Goal: Transaction & Acquisition: Purchase product/service

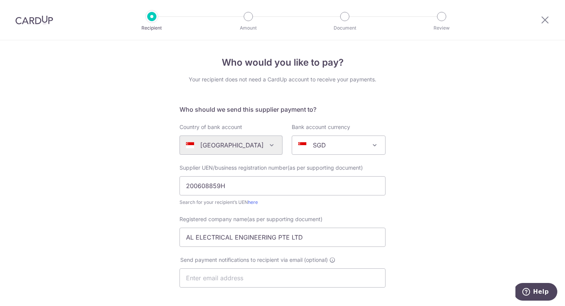
scroll to position [218, 0]
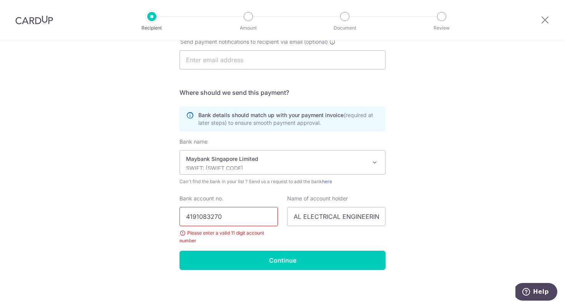
click at [184, 215] on input "4191083270" at bounding box center [229, 216] width 98 height 19
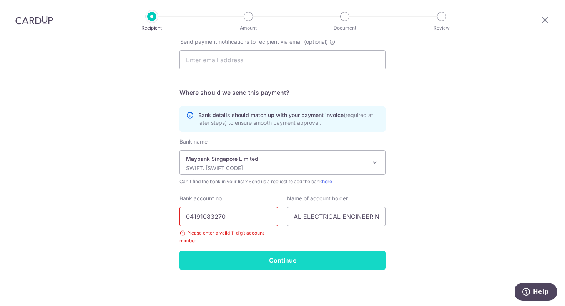
type input "04191083270"
click at [256, 260] on input "Continue" at bounding box center [283, 260] width 206 height 19
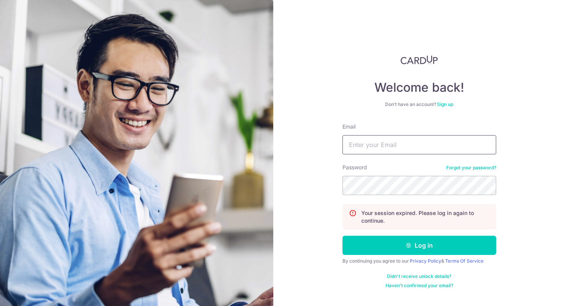
click at [373, 148] on input "Email" at bounding box center [420, 144] width 154 height 19
click at [359, 157] on form "Email Password Forgot your password? Your session expired. Please log in again …" at bounding box center [420, 206] width 154 height 166
click at [360, 147] on input "Email" at bounding box center [420, 144] width 154 height 19
type input "kian.f@cof.sg"
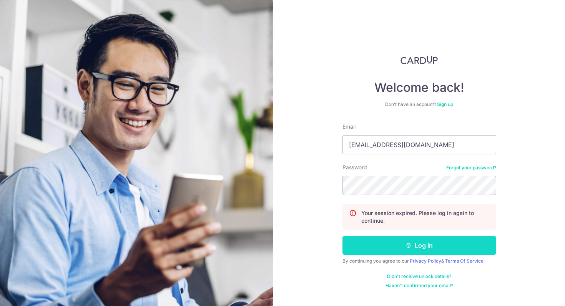
click at [393, 254] on button "Log in" at bounding box center [420, 245] width 154 height 19
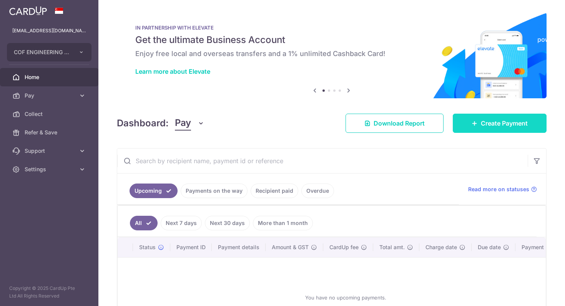
click at [480, 116] on link "Create Payment" at bounding box center [500, 123] width 94 height 19
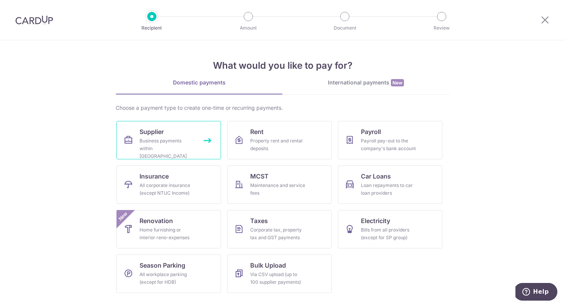
click at [173, 143] on div "Business payments within Singapore" at bounding box center [167, 148] width 55 height 23
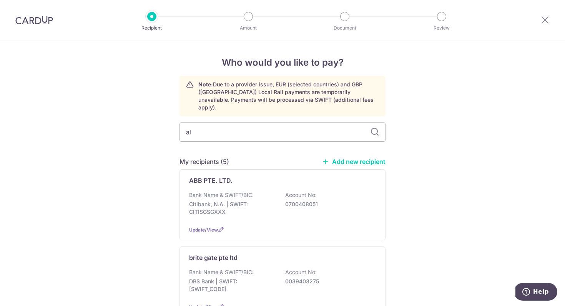
type input "al"
click at [373, 158] on link "Add new recipient" at bounding box center [353, 162] width 63 height 8
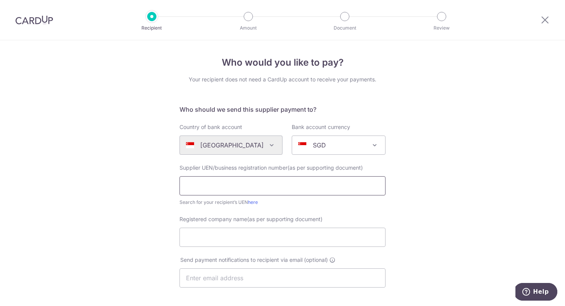
click at [211, 184] on input "text" at bounding box center [283, 186] width 206 height 19
paste input "is only under COF Engineering Pte Ltd"
drag, startPoint x: 321, startPoint y: 191, endPoint x: 135, endPoint y: 196, distance: 185.4
click at [135, 196] on div "Who would you like to pay? Your recipient does not need a CardUp account to rec…" at bounding box center [282, 273] width 565 height 466
drag, startPoint x: 296, startPoint y: 187, endPoint x: 127, endPoint y: 182, distance: 169.3
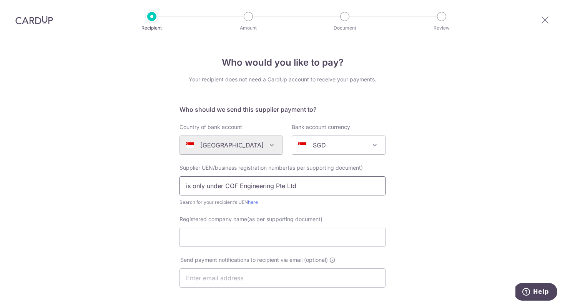
click at [127, 182] on div "Who would you like to pay? Your recipient does not need a CardUp account to rec…" at bounding box center [282, 273] width 565 height 466
drag, startPoint x: 302, startPoint y: 183, endPoint x: 175, endPoint y: 182, distance: 126.5
click at [175, 182] on div "Supplier UEN/business registration number(as per supporting document) is only u…" at bounding box center [282, 185] width 215 height 42
paste input "200608859H"
type input "200608859H"
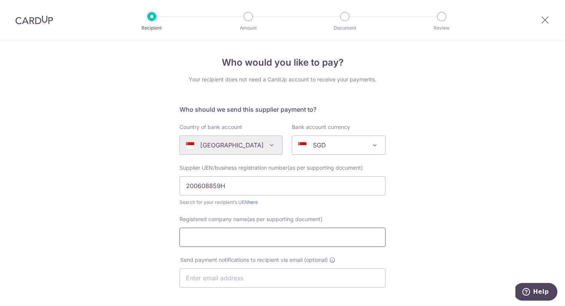
click at [198, 238] on input "Registered company name(as per supporting document)" at bounding box center [283, 237] width 206 height 19
paste input "AL ELECTRICAL ENGINEERING PTE LTD"
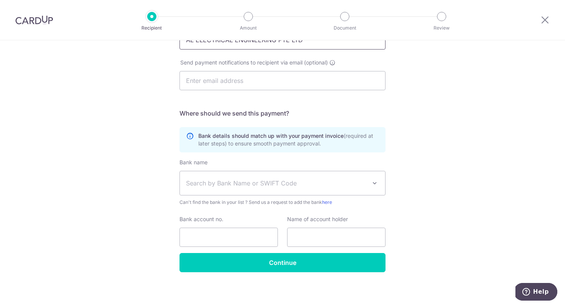
scroll to position [198, 0]
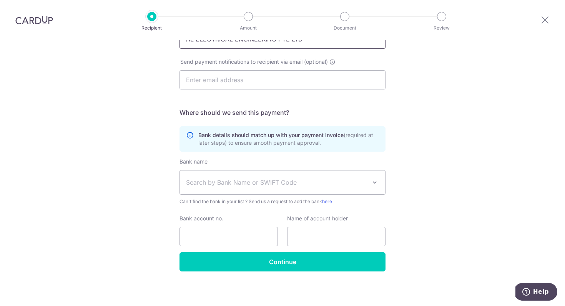
type input "AL ELECTRICAL ENGINEERING PTE LTD"
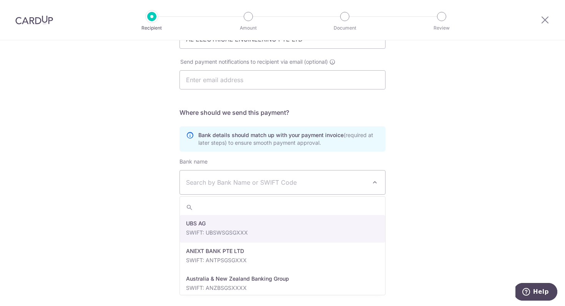
click at [214, 178] on span "Search by Bank Name or SWIFT Code" at bounding box center [276, 182] width 181 height 9
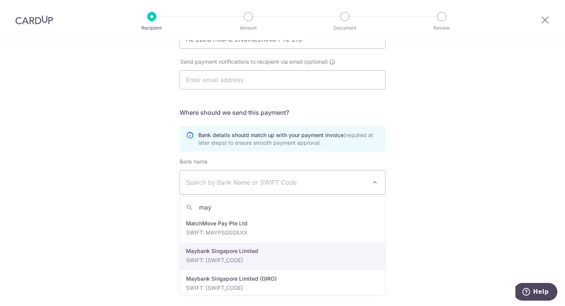
type input "may"
select select "10"
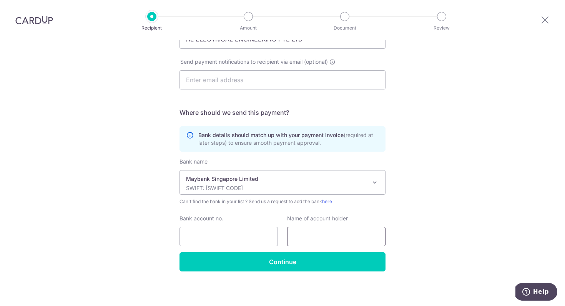
click at [317, 245] on input "text" at bounding box center [336, 236] width 98 height 19
paste input "AL ELECTRICAL ENGINEERING PTE LTD"
type input "AL ELECTRICAL ENGINEERING PTE LTD"
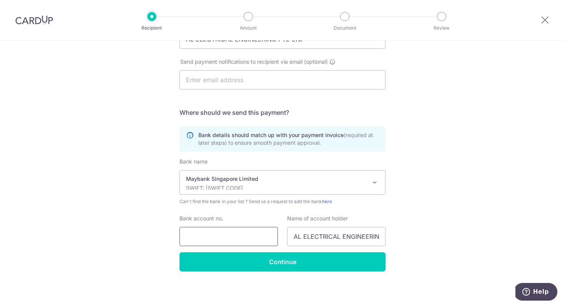
click at [202, 235] on input "Bank account no." at bounding box center [229, 236] width 98 height 19
paste input "4191083270"
click at [187, 240] on input "4191083270" at bounding box center [229, 236] width 98 height 19
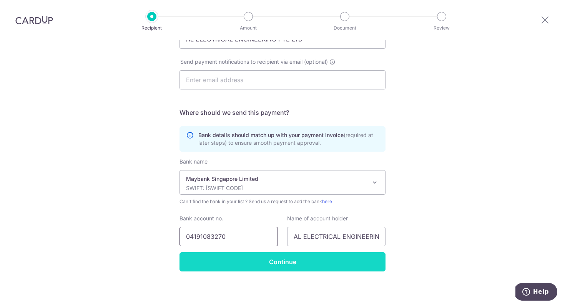
type input "04191083270"
click at [247, 261] on input "Continue" at bounding box center [283, 262] width 206 height 19
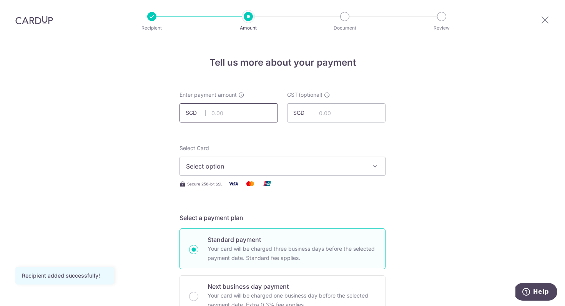
click at [227, 117] on input "text" at bounding box center [229, 112] width 98 height 19
type input "7"
click at [243, 117] on input "50,000.00" at bounding box center [229, 112] width 98 height 19
type input "5,000.00"
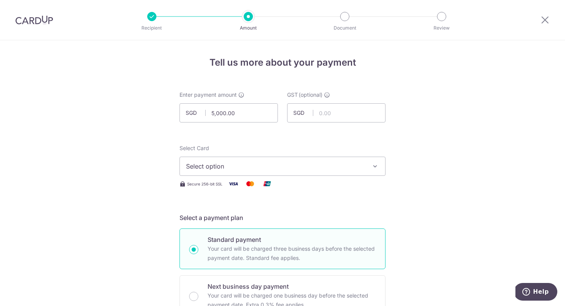
click at [282, 169] on span "Select option" at bounding box center [275, 166] width 179 height 9
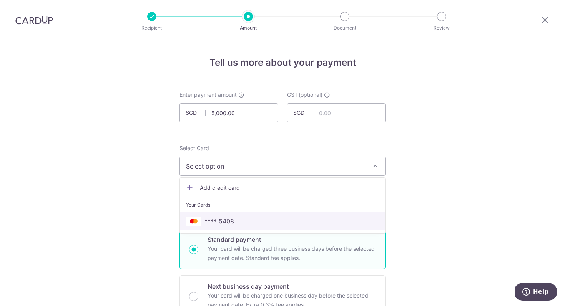
click at [260, 216] on link "**** 5408" at bounding box center [282, 221] width 205 height 18
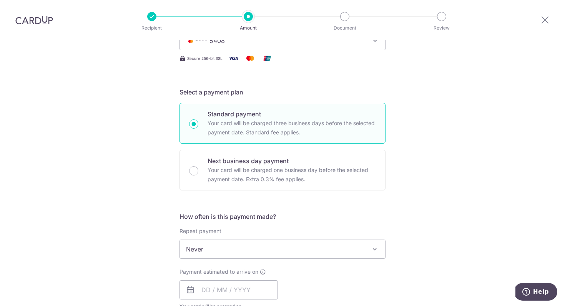
scroll to position [132, 0]
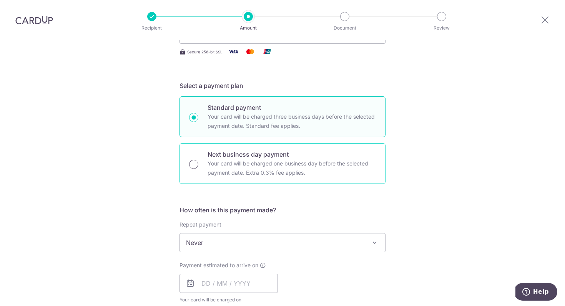
click at [190, 165] on input "Next business day payment Your card will be charged one business day before the…" at bounding box center [193, 164] width 9 height 9
radio input "true"
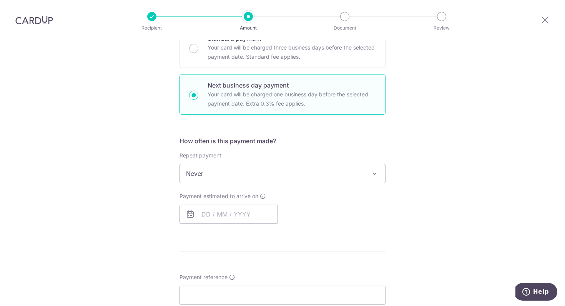
scroll to position [203, 0]
click at [210, 209] on input "text" at bounding box center [229, 213] width 98 height 19
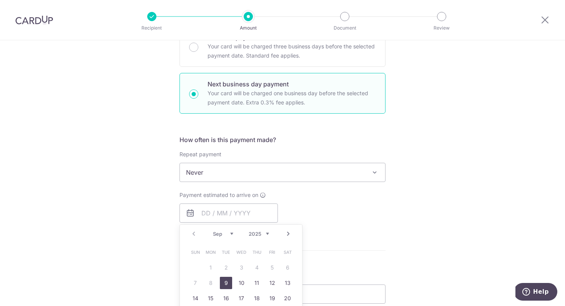
click at [230, 280] on link "9" at bounding box center [226, 283] width 12 height 12
type input "[DATE]"
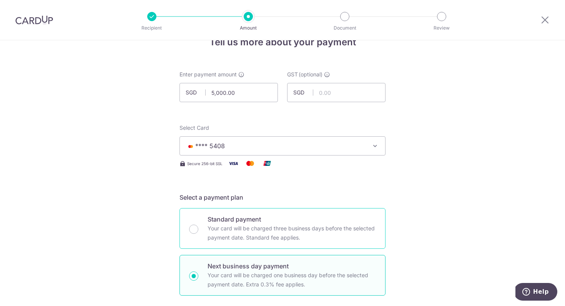
scroll to position [0, 0]
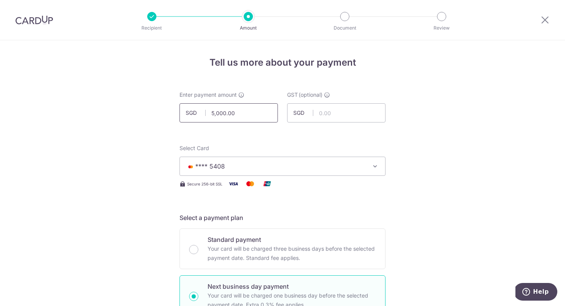
click at [246, 116] on input "5,000.00" at bounding box center [229, 112] width 98 height 19
type input "5"
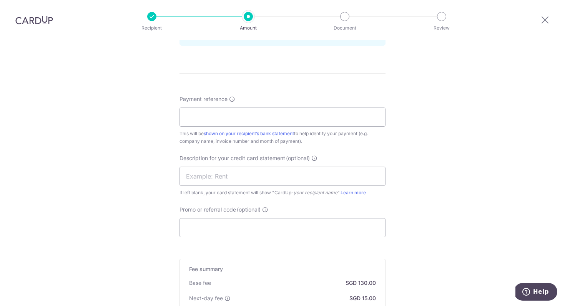
scroll to position [421, 0]
click at [223, 119] on input "Payment reference" at bounding box center [283, 117] width 206 height 19
type input "7,200.00"
paste input "INV-AL-2025016"
type input "INV-AL-2025016"
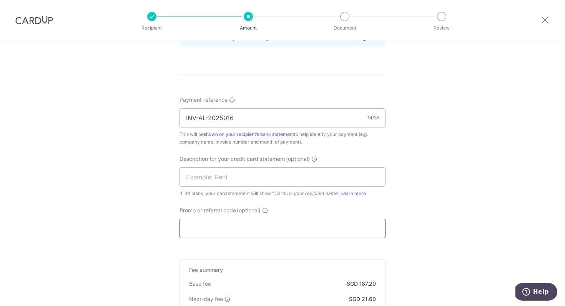
click at [195, 222] on input "Promo or referral code (optional)" at bounding box center [283, 228] width 206 height 19
click at [206, 182] on input "text" at bounding box center [283, 177] width 206 height 19
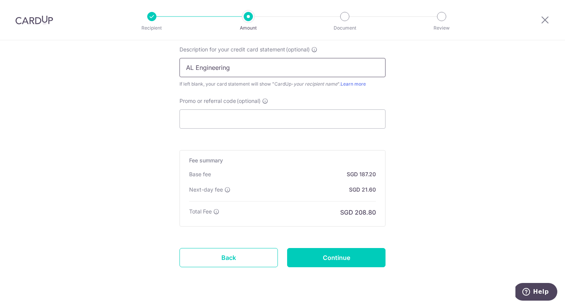
scroll to position [532, 0]
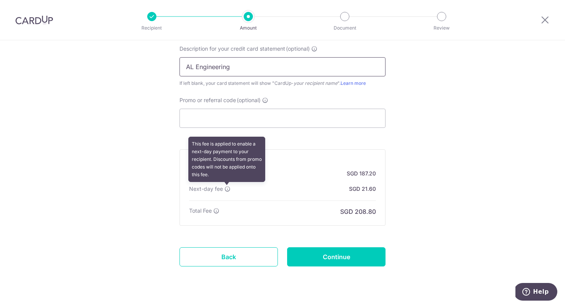
type input "AL Engineering"
click at [226, 190] on icon at bounding box center [228, 189] width 6 height 6
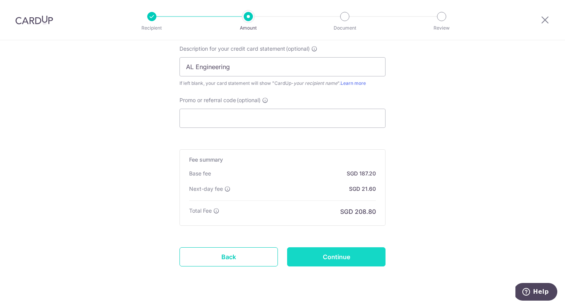
click at [334, 260] on input "Continue" at bounding box center [336, 257] width 98 height 19
type input "Create Schedule"
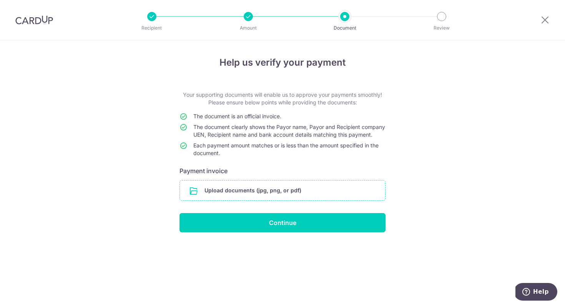
click at [242, 201] on input "file" at bounding box center [282, 191] width 205 height 20
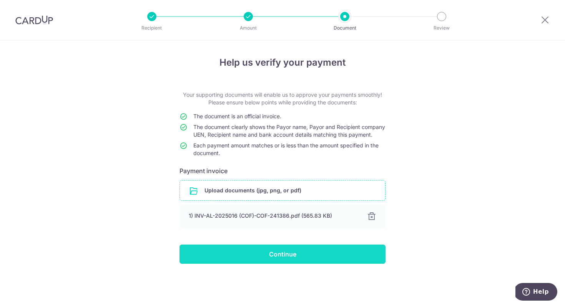
click at [270, 264] on input "Continue" at bounding box center [283, 254] width 206 height 19
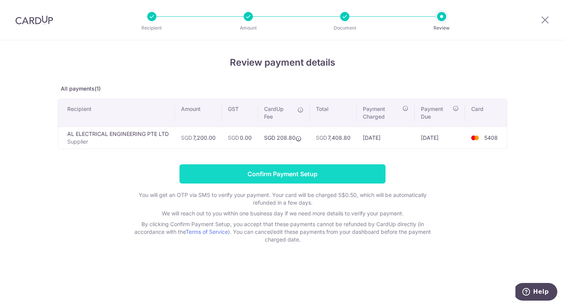
click at [286, 180] on input "Confirm Payment Setup" at bounding box center [283, 174] width 206 height 19
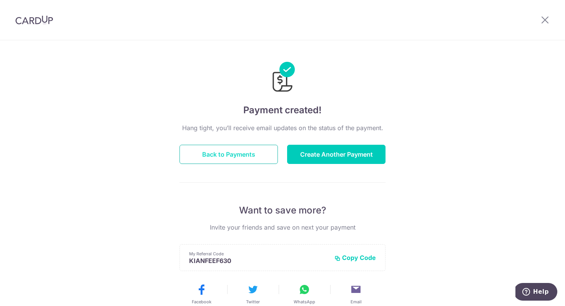
click at [230, 152] on button "Back to Payments" at bounding box center [229, 154] width 98 height 19
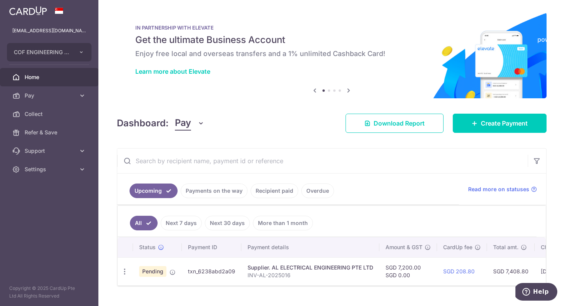
scroll to position [17, 0]
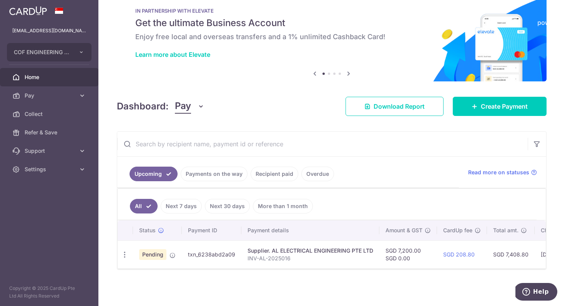
click at [231, 170] on link "Payments on the way" at bounding box center [214, 174] width 67 height 15
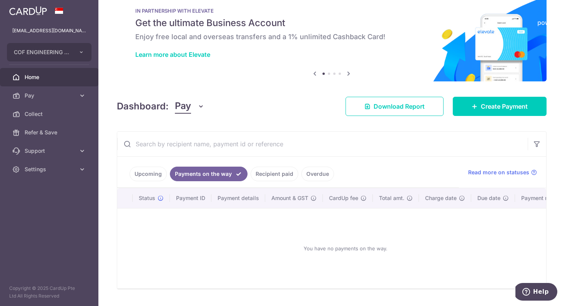
click at [269, 175] on link "Recipient paid" at bounding box center [275, 174] width 48 height 15
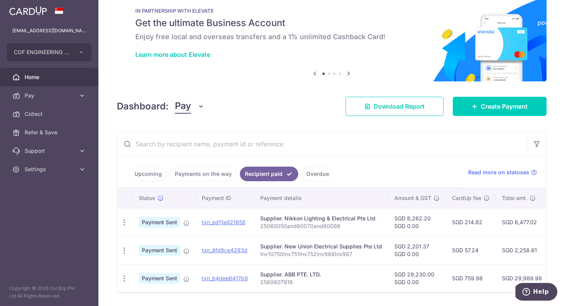
click at [156, 175] on link "Upcoming" at bounding box center [148, 174] width 37 height 15
